Goal: Information Seeking & Learning: Understand process/instructions

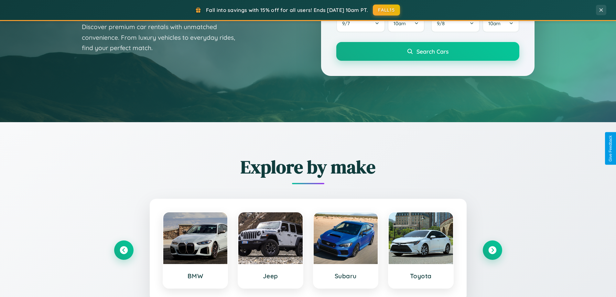
scroll to position [1243, 0]
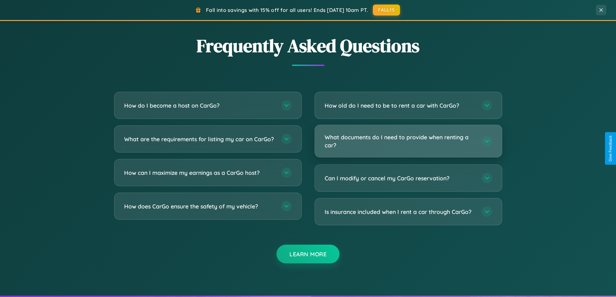
click at [408, 141] on h3 "What documents do I need to provide when renting a car?" at bounding box center [399, 141] width 151 height 16
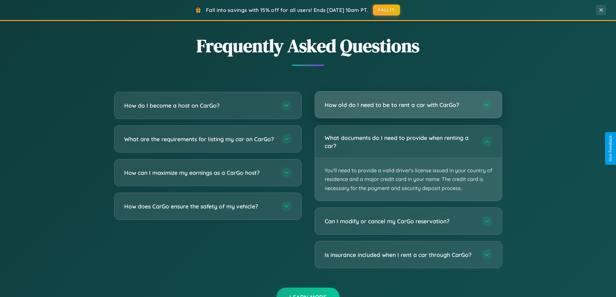
click at [408, 105] on h3 "How old do I need to be to rent a car with CarGo?" at bounding box center [399, 105] width 151 height 8
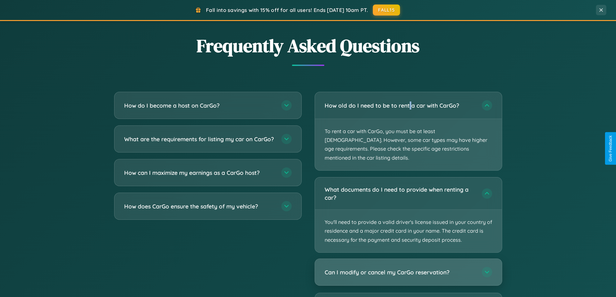
click at [408, 268] on h3 "Can I modify or cancel my CarGo reservation?" at bounding box center [399, 272] width 151 height 8
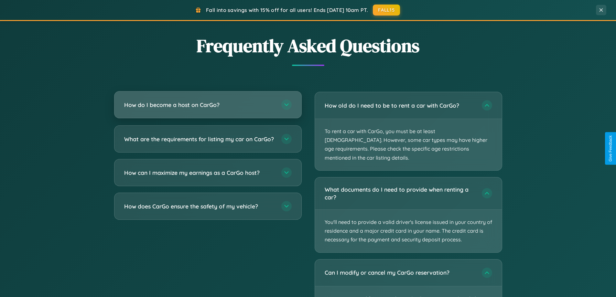
click at [207, 105] on h3 "How do I become a host on CarGo?" at bounding box center [199, 105] width 151 height 8
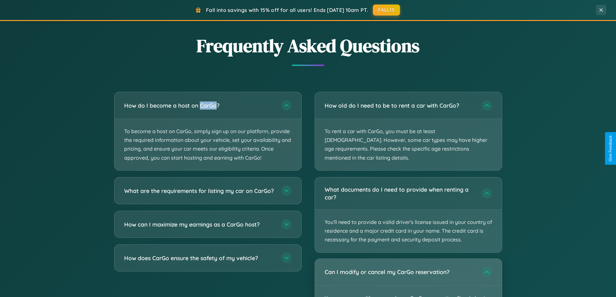
click at [408, 273] on div "Can I modify or cancel my CarGo reservation?" at bounding box center [408, 272] width 187 height 26
